Goal: Check status: Check status

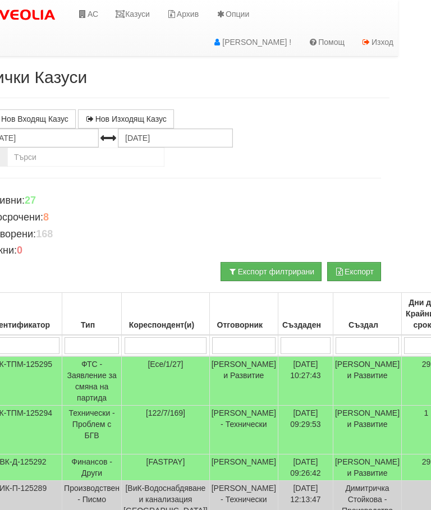
scroll to position [0, 31]
click at [92, 424] on td "Технически - Проблем с БГВ" at bounding box center [94, 430] width 60 height 49
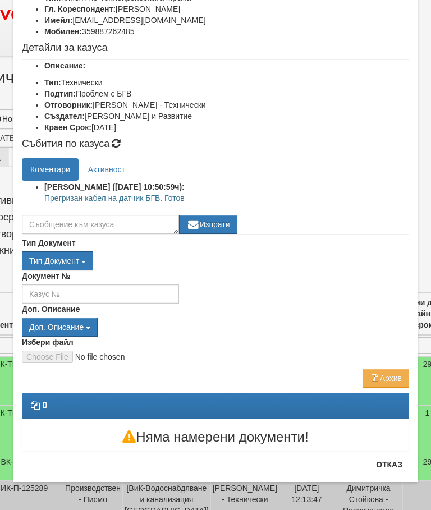
scroll to position [102, 0]
click at [393, 470] on button "Отказ" at bounding box center [389, 465] width 40 height 18
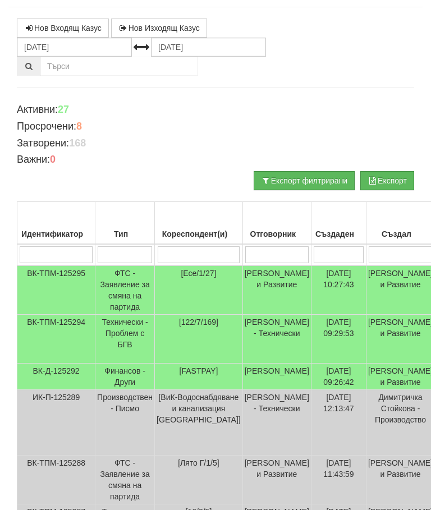
scroll to position [90, 0]
click at [194, 255] on input "search" at bounding box center [199, 255] width 83 height 17
type input "11"
type input "113"
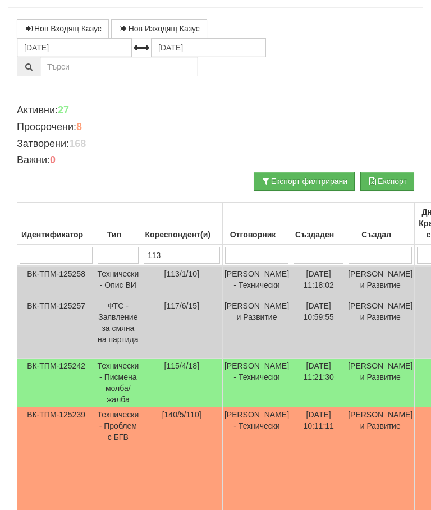
type input "113"
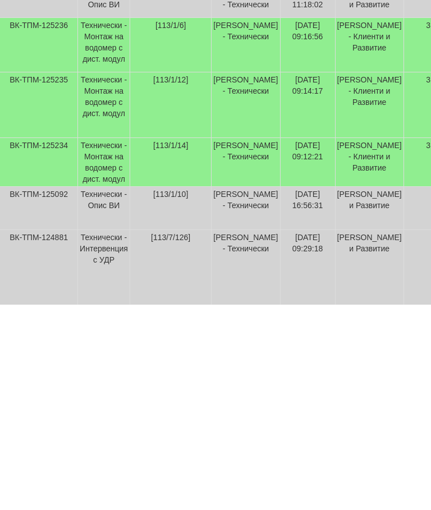
scroll to position [159, 17]
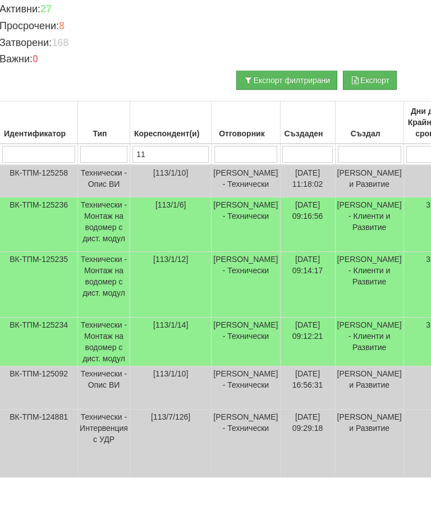
type input "1"
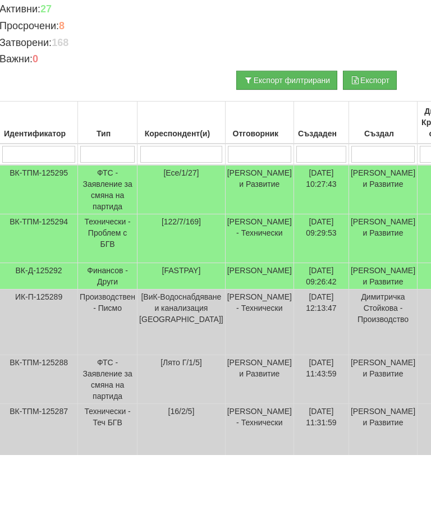
scroll to position [0, 17]
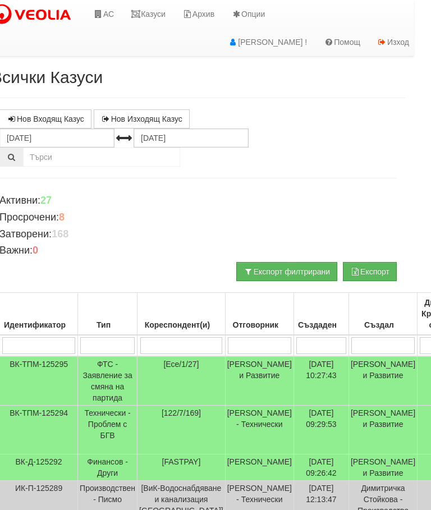
click at [154, 14] on link "Казуси" at bounding box center [148, 14] width 52 height 28
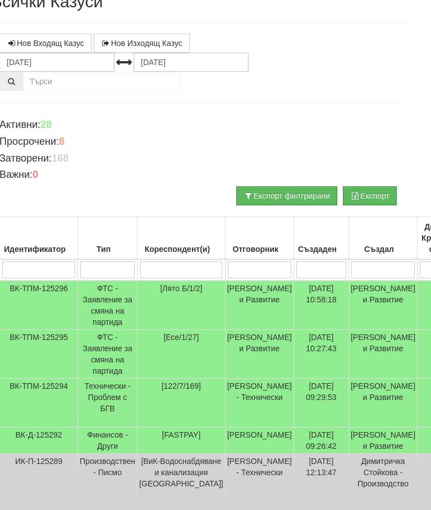
scroll to position [0, 17]
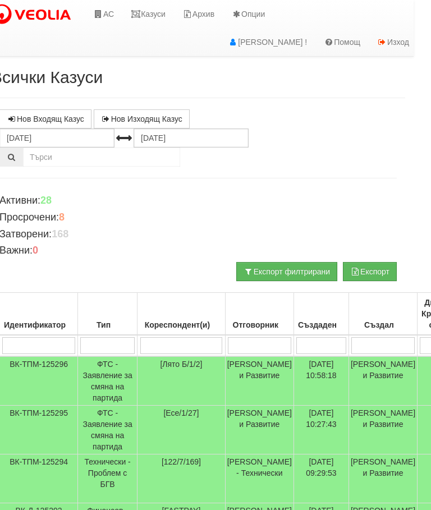
click at [153, 2] on link "Казуси" at bounding box center [148, 14] width 52 height 28
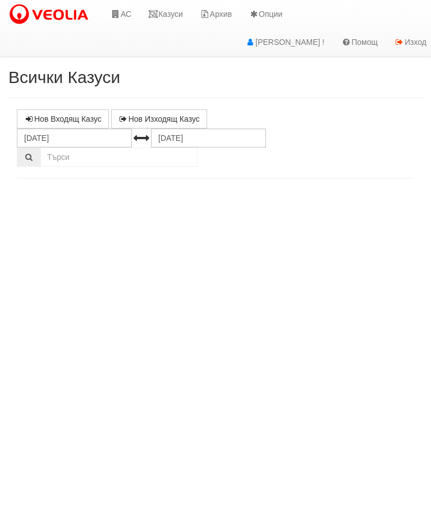
select select "10"
select select "1"
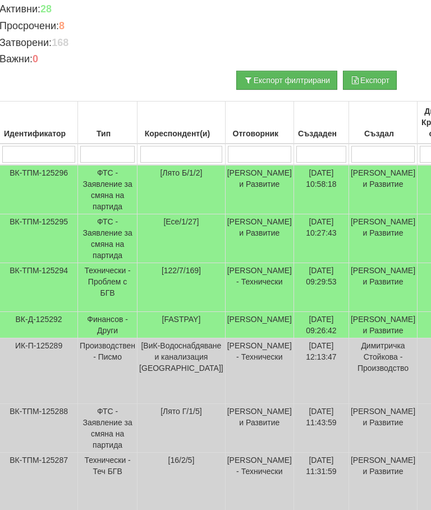
scroll to position [0, 17]
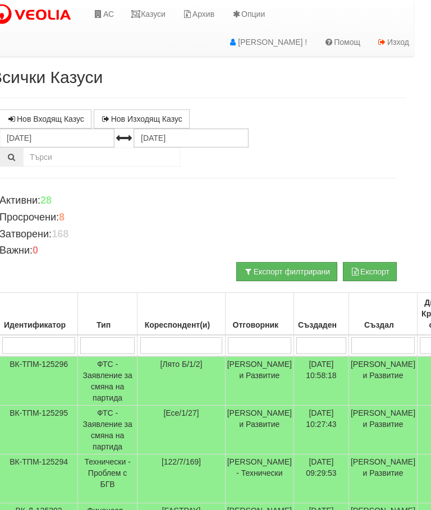
click at [147, 4] on link "Казуси" at bounding box center [148, 14] width 52 height 28
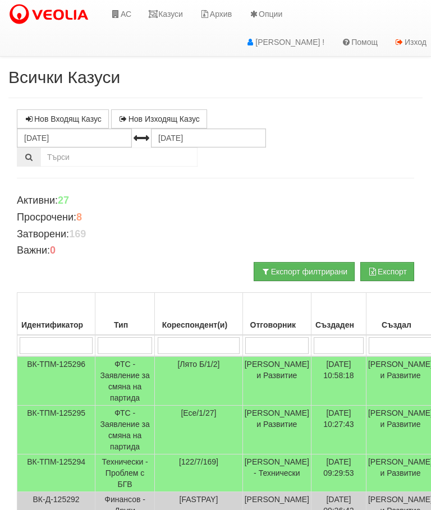
click at [169, 20] on link "Казуси" at bounding box center [166, 14] width 52 height 28
click at [171, 13] on link "Казуси" at bounding box center [166, 14] width 52 height 28
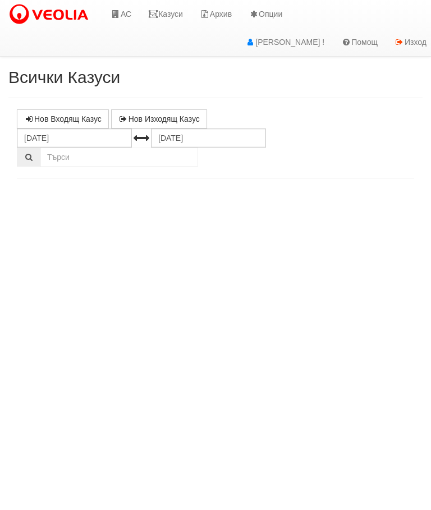
select select "10"
select select "1"
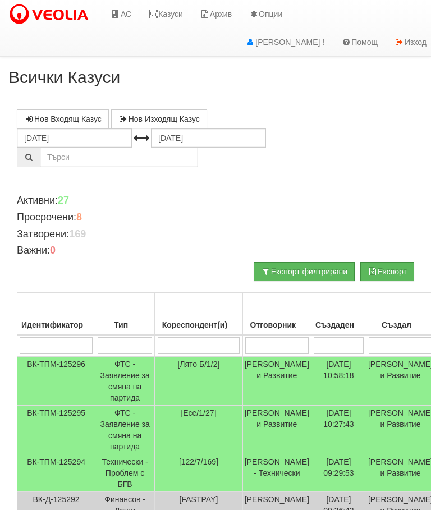
click at [168, 20] on link "Казуси" at bounding box center [166, 14] width 52 height 28
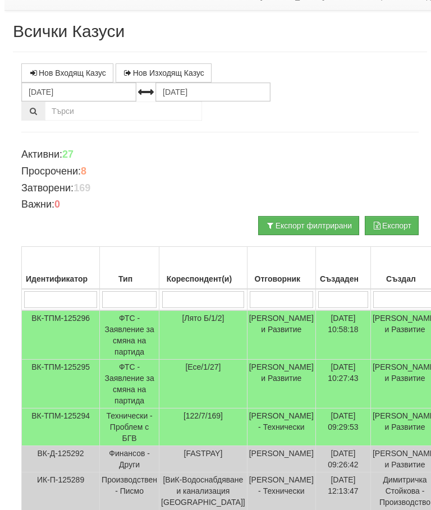
scroll to position [46, 0]
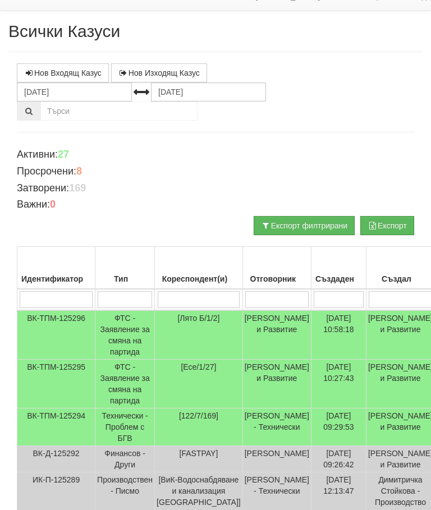
click at [122, 425] on td "Технически - Проблем с БГВ" at bounding box center [125, 428] width 60 height 38
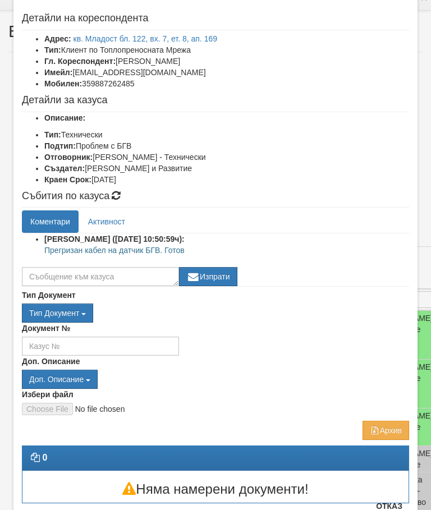
scroll to position [49, 0]
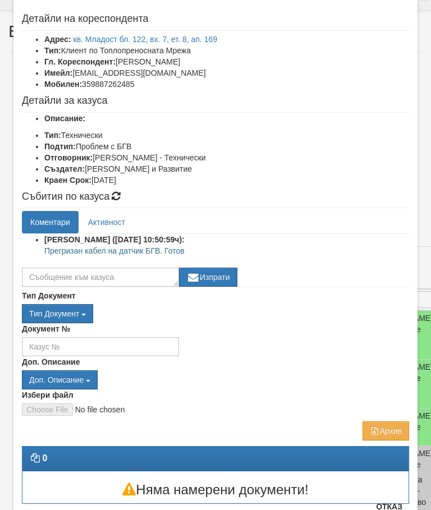
click at [395, 510] on button "Отказ" at bounding box center [389, 507] width 40 height 18
